Goal: Information Seeking & Learning: Learn about a topic

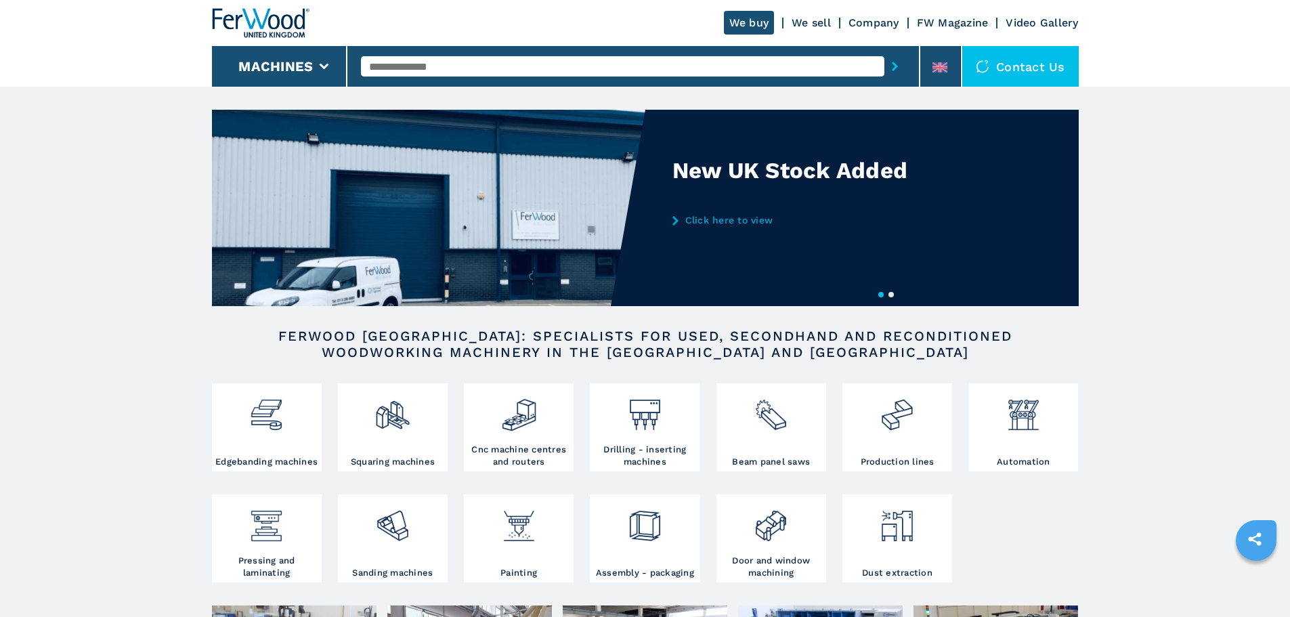
click at [399, 75] on input "text" at bounding box center [622, 66] width 523 height 20
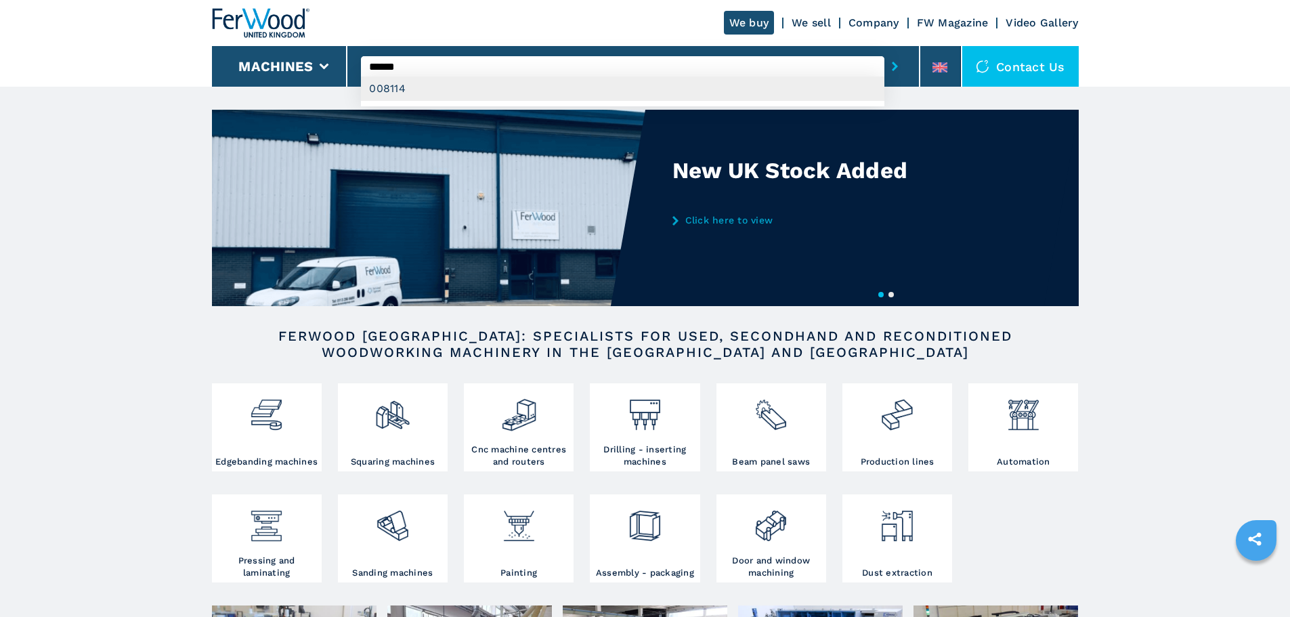
type input "******"
click at [391, 90] on div "008114" at bounding box center [622, 88] width 523 height 24
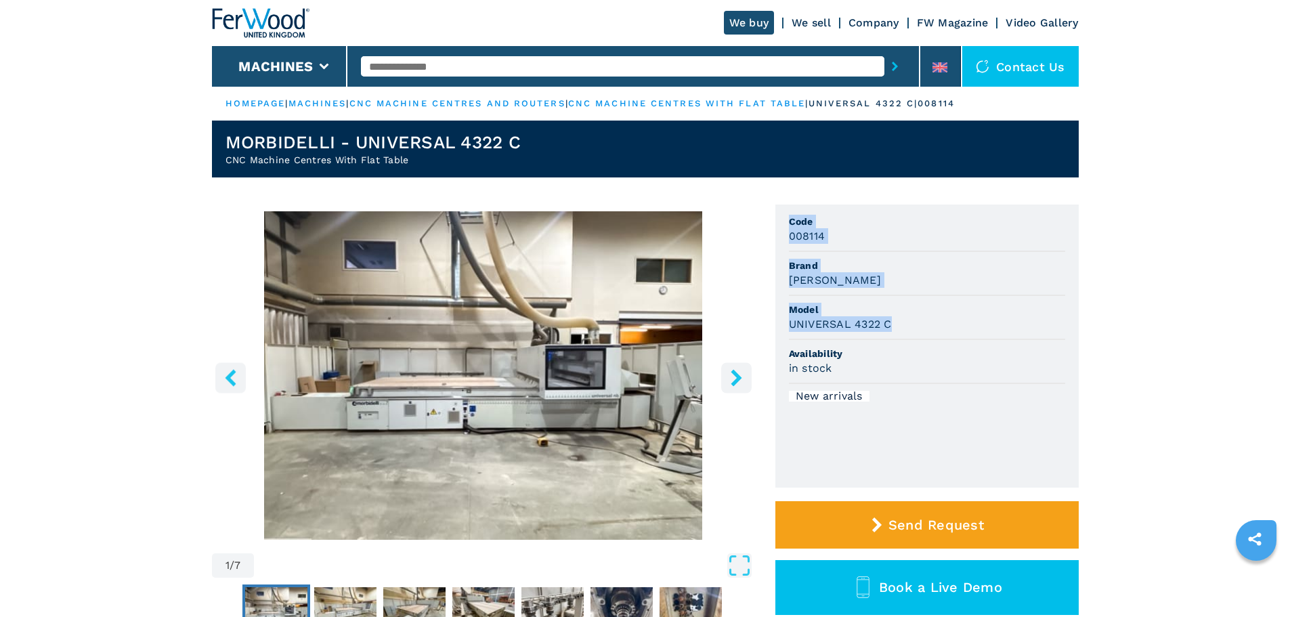
drag, startPoint x: 1289, startPoint y: 174, endPoint x: 1298, endPoint y: 322, distance: 147.9
click at [1289, 325] on html "Click to toggle menu We buy We sell Company FW Magazine Video Gallery Machines …" at bounding box center [645, 308] width 1290 height 617
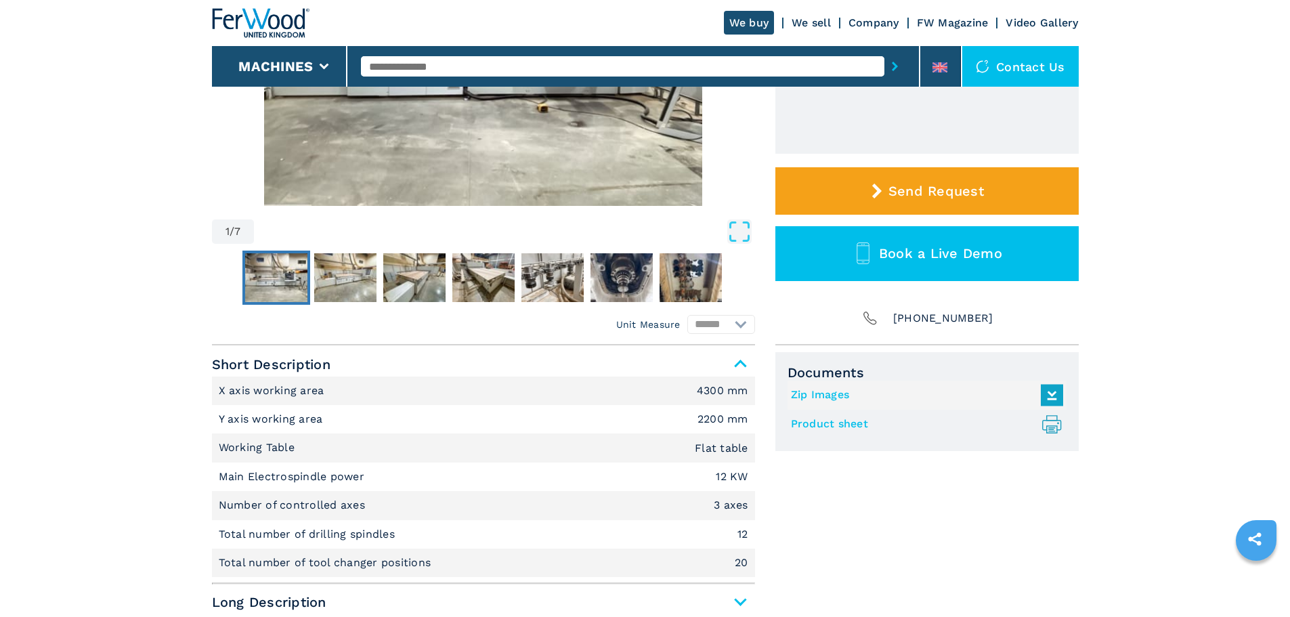
scroll to position [370, 0]
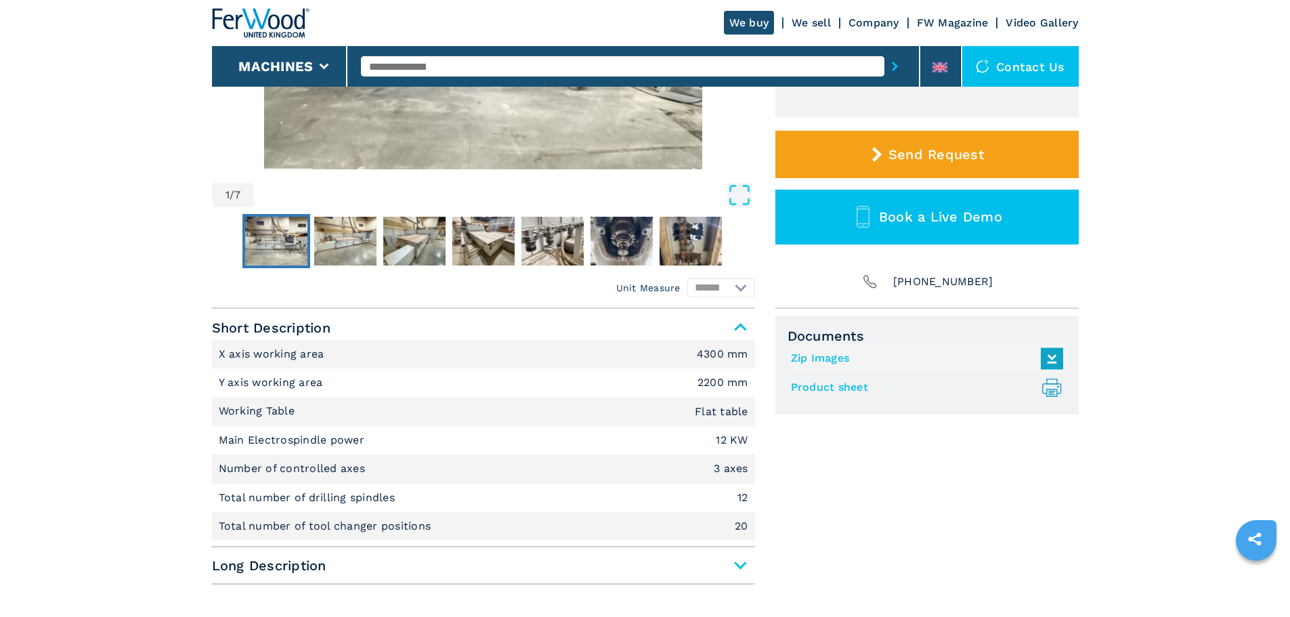
click at [852, 382] on link "Product sheet .prefix__st0{stroke-linecap:round;stroke-linejoin:round}.prefix__…" at bounding box center [923, 387] width 265 height 22
click at [1289, 344] on main "HOMEPAGE | machines | cnc machine centres and routers | cnc machine centres wit…" at bounding box center [645, 431] width 1290 height 1602
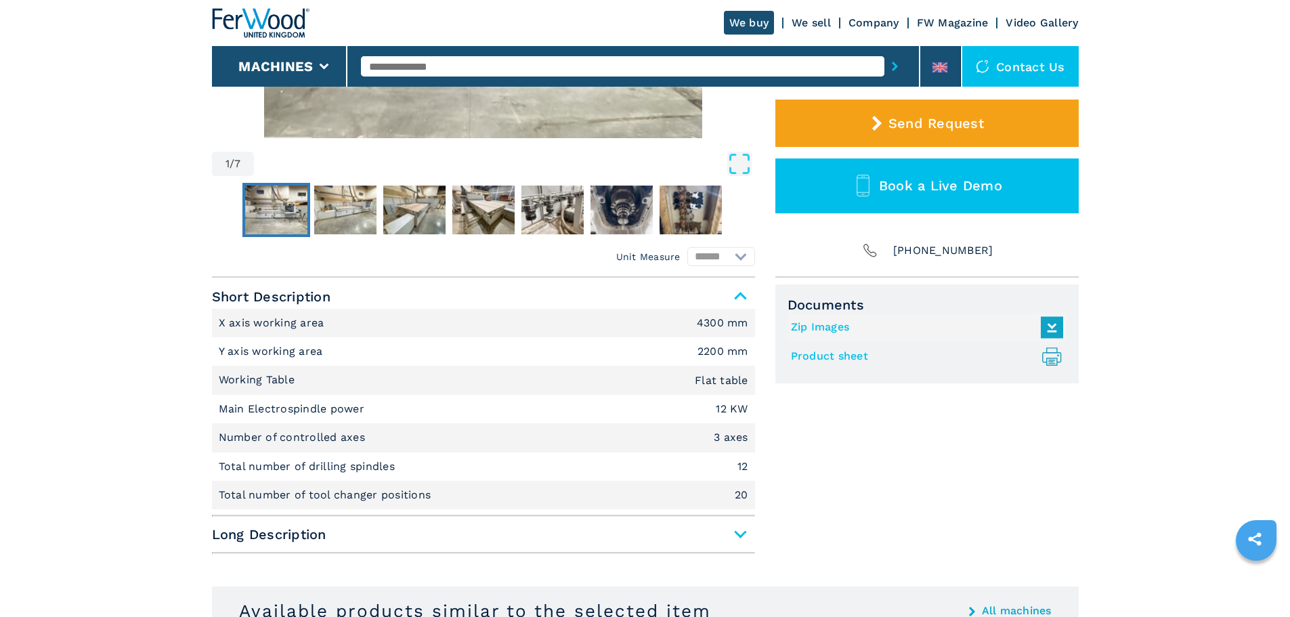
scroll to position [491, 0]
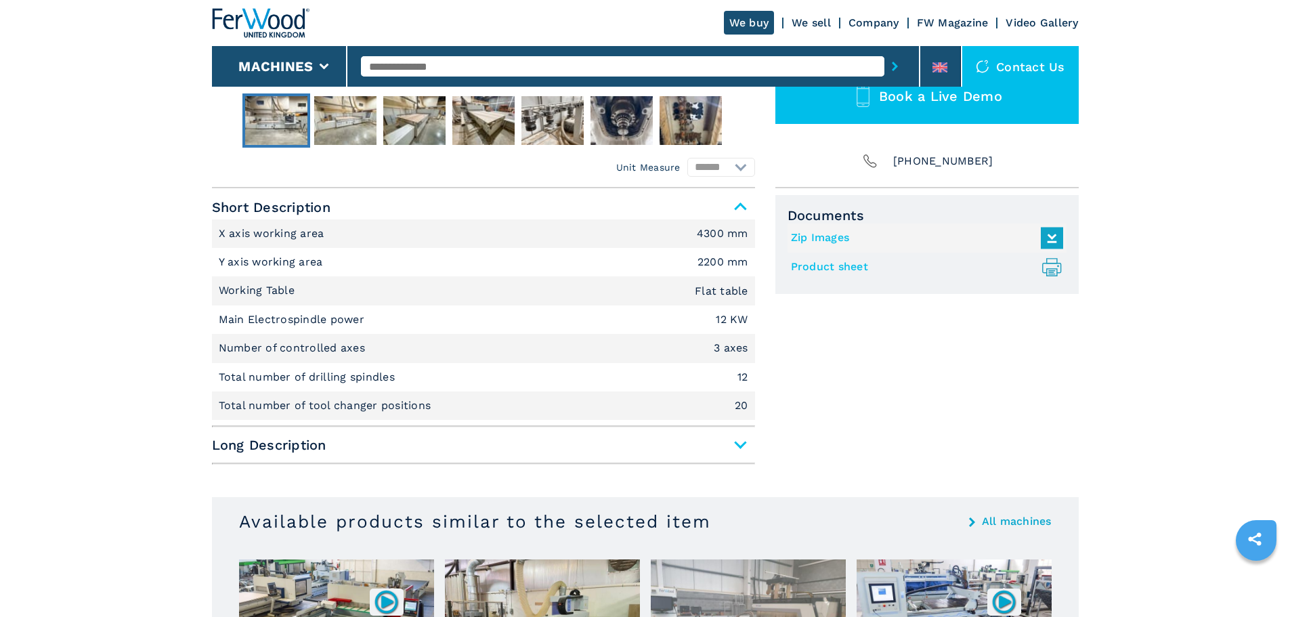
click at [563, 429] on div "Short Description X axis working area 4300 mm Y axis working area 2200 mm Worki…" at bounding box center [483, 330] width 543 height 270
click at [563, 453] on span "Long Description" at bounding box center [483, 445] width 543 height 24
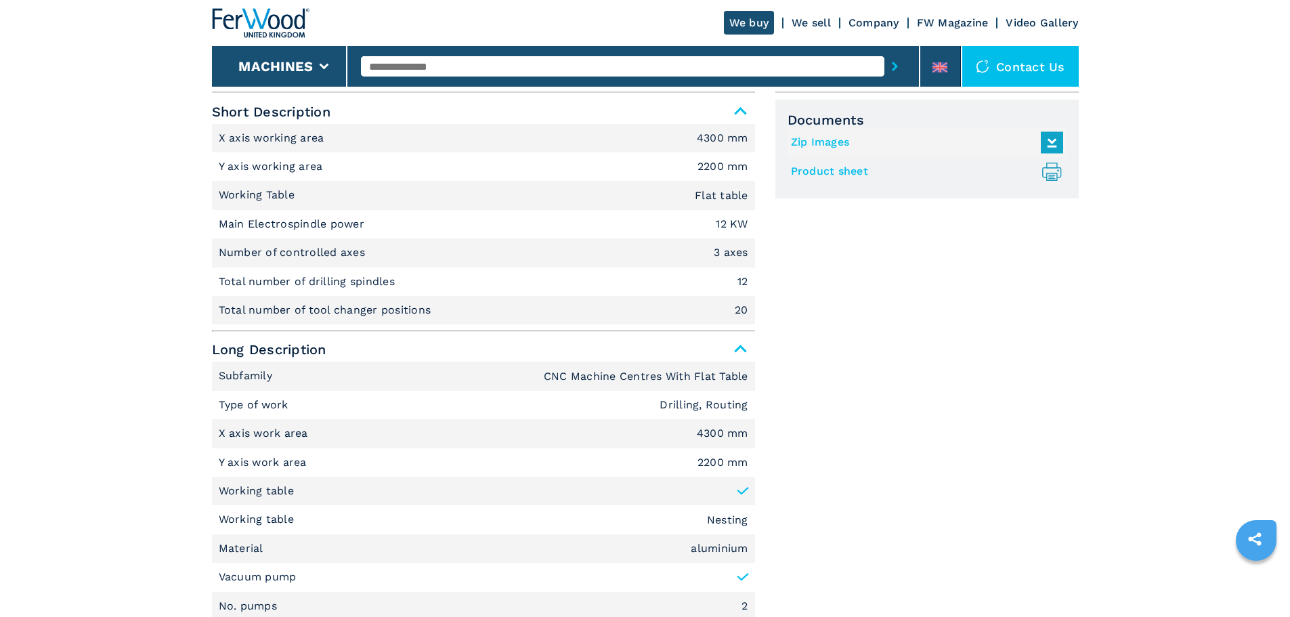
scroll to position [687, 0]
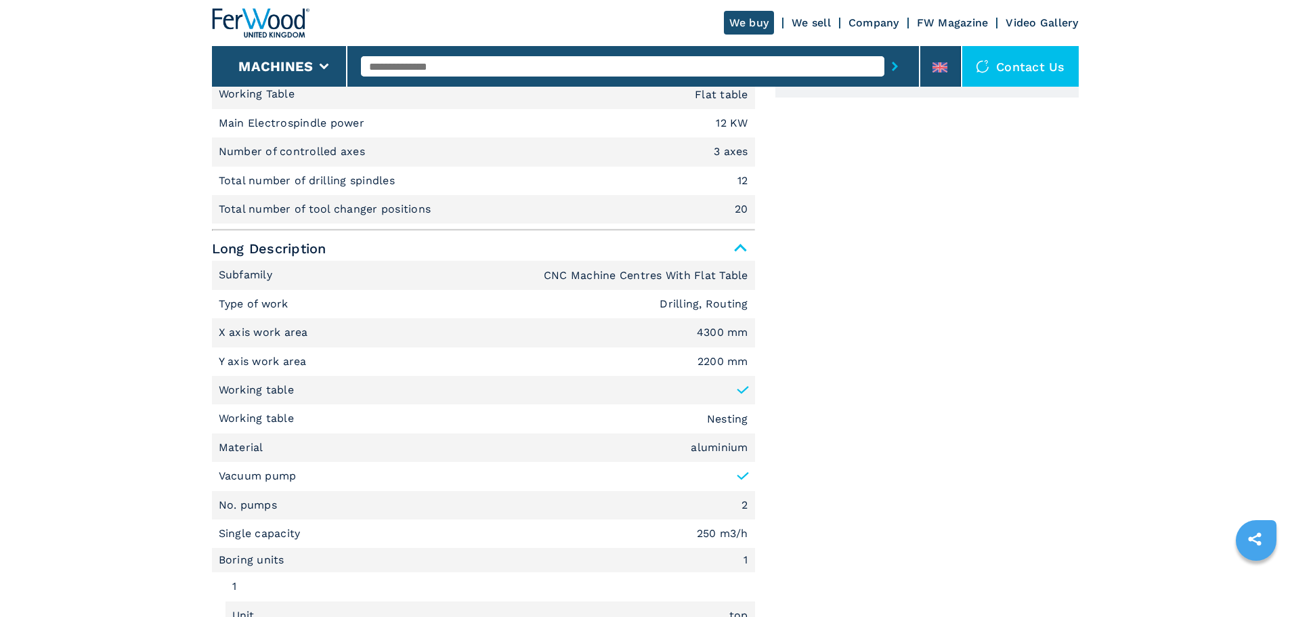
click at [223, 308] on p "Type of work" at bounding box center [255, 304] width 73 height 15
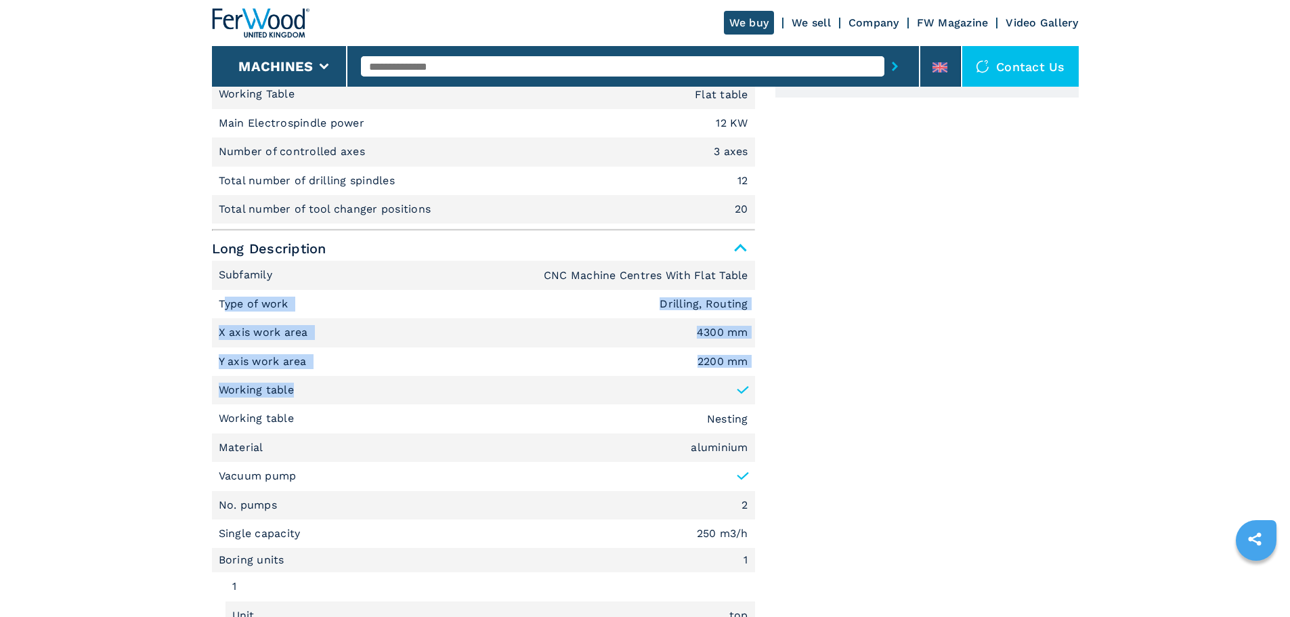
drag, startPoint x: 223, startPoint y: 307, endPoint x: 475, endPoint y: 391, distance: 264.6
click at [309, 302] on li "Type of work Drilling, Routing" at bounding box center [483, 304] width 543 height 28
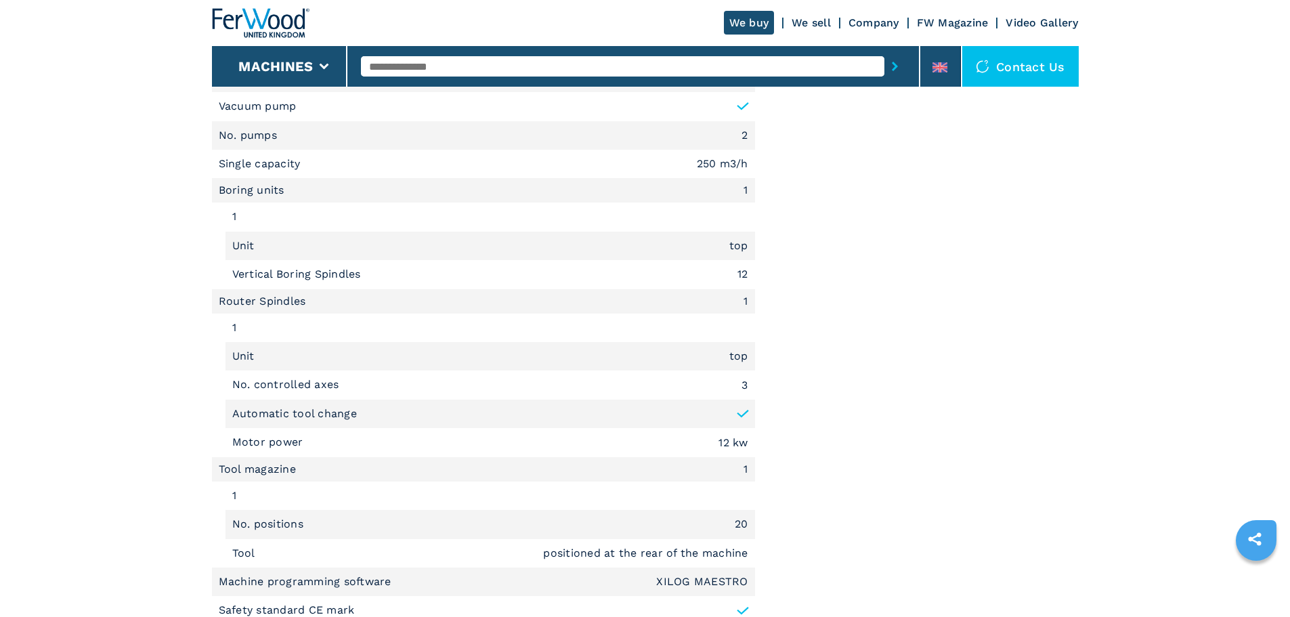
scroll to position [1433, 0]
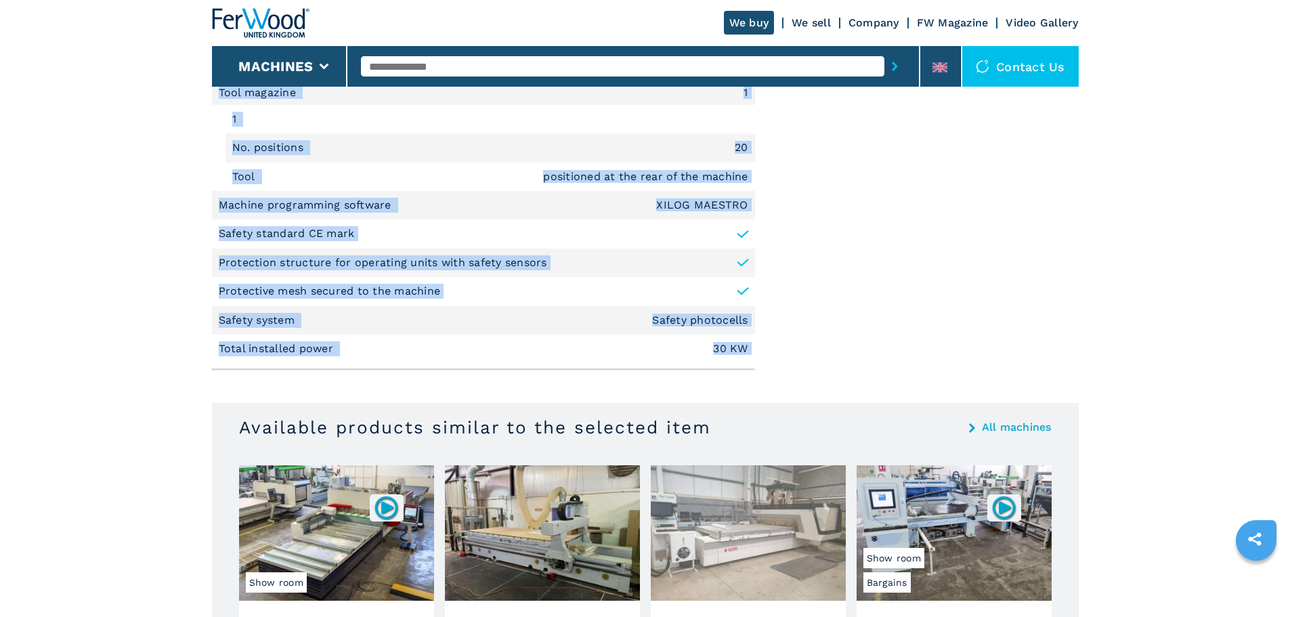
drag, startPoint x: 219, startPoint y: 303, endPoint x: 733, endPoint y: 385, distance: 520.2
copy div "Type of work Drilling, Routing X axis work area 4300 mm Y axis work area 2200 m…"
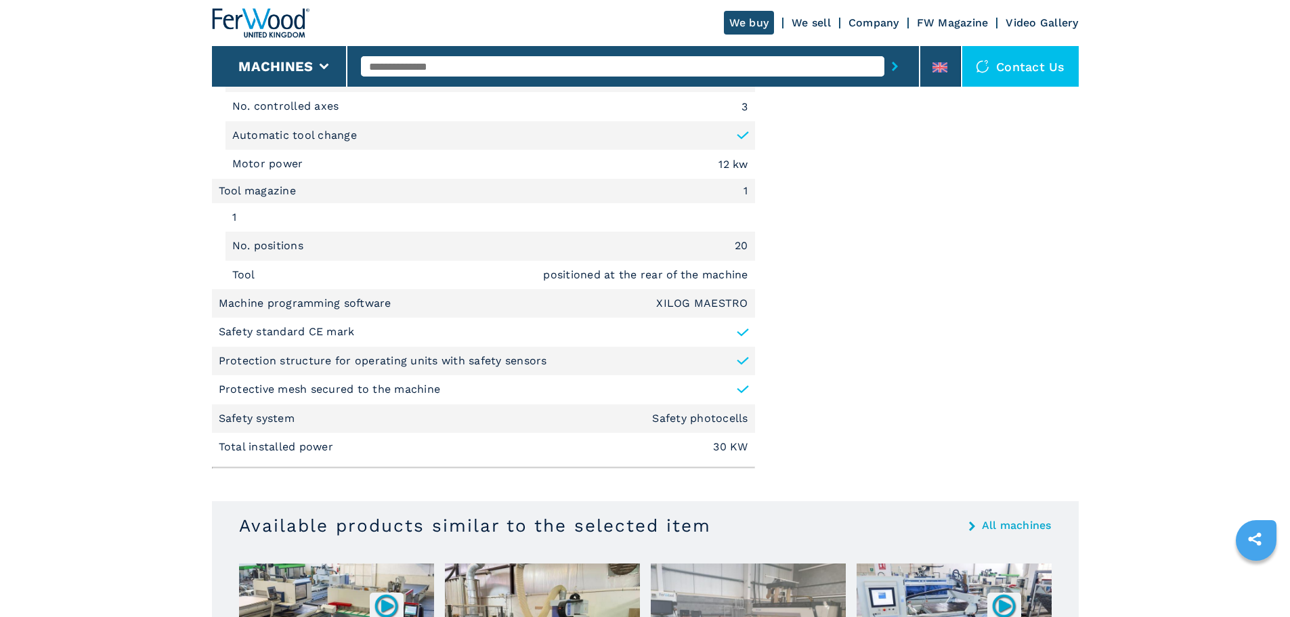
scroll to position [1343, 0]
